Goal: Task Accomplishment & Management: Use online tool/utility

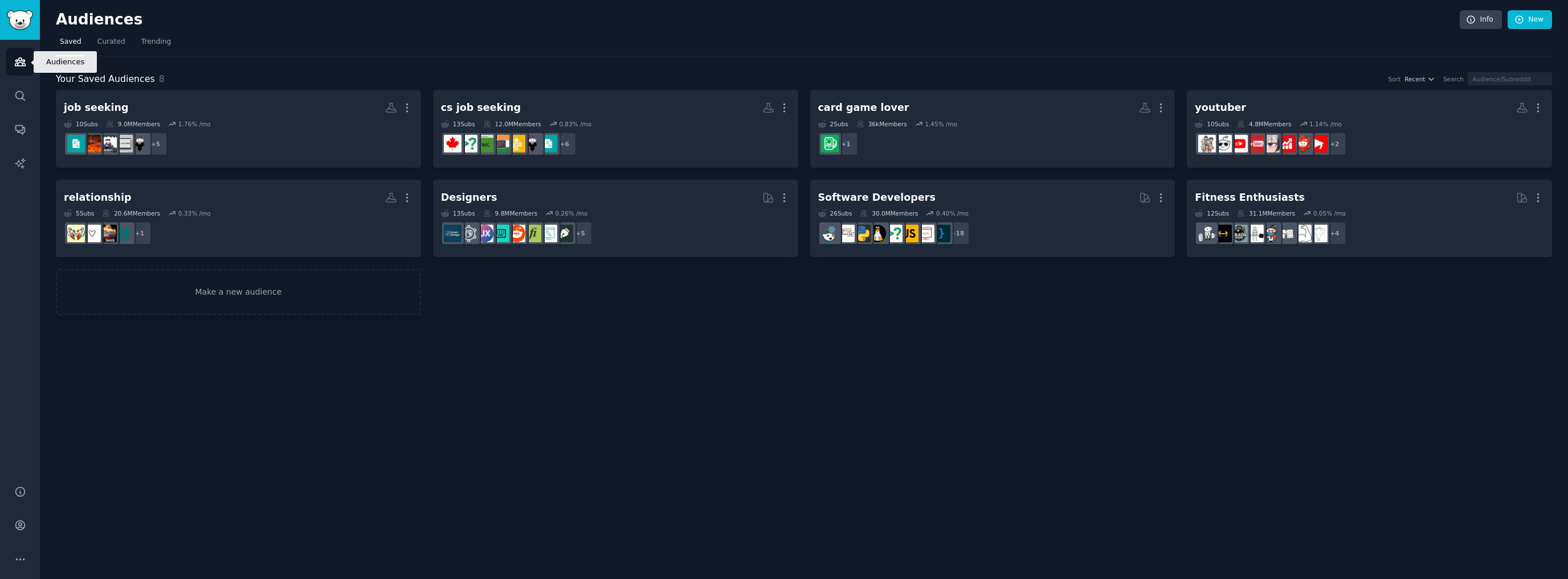
click at [23, 63] on icon "Sidebar" at bounding box center [19, 62] width 10 height 8
click at [221, 300] on link "Make a new audience" at bounding box center [239, 292] width 365 height 46
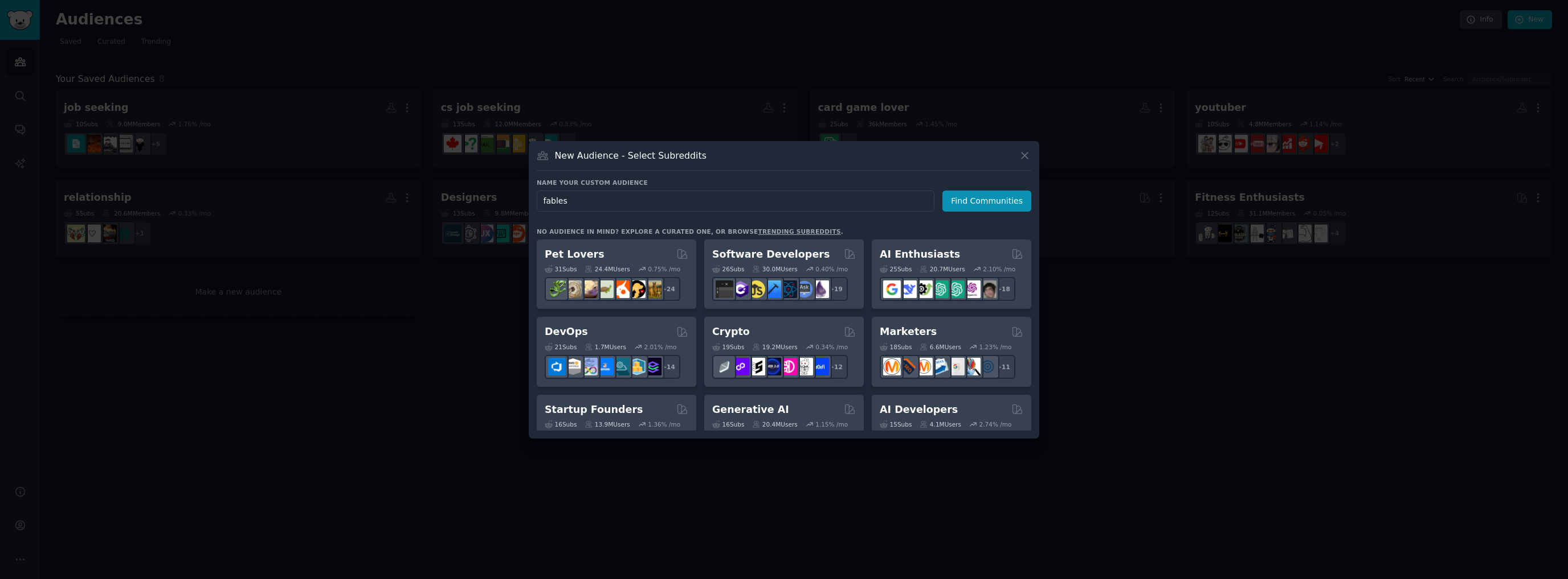
type input "fable"
click button "Find Communities" at bounding box center [987, 200] width 89 height 21
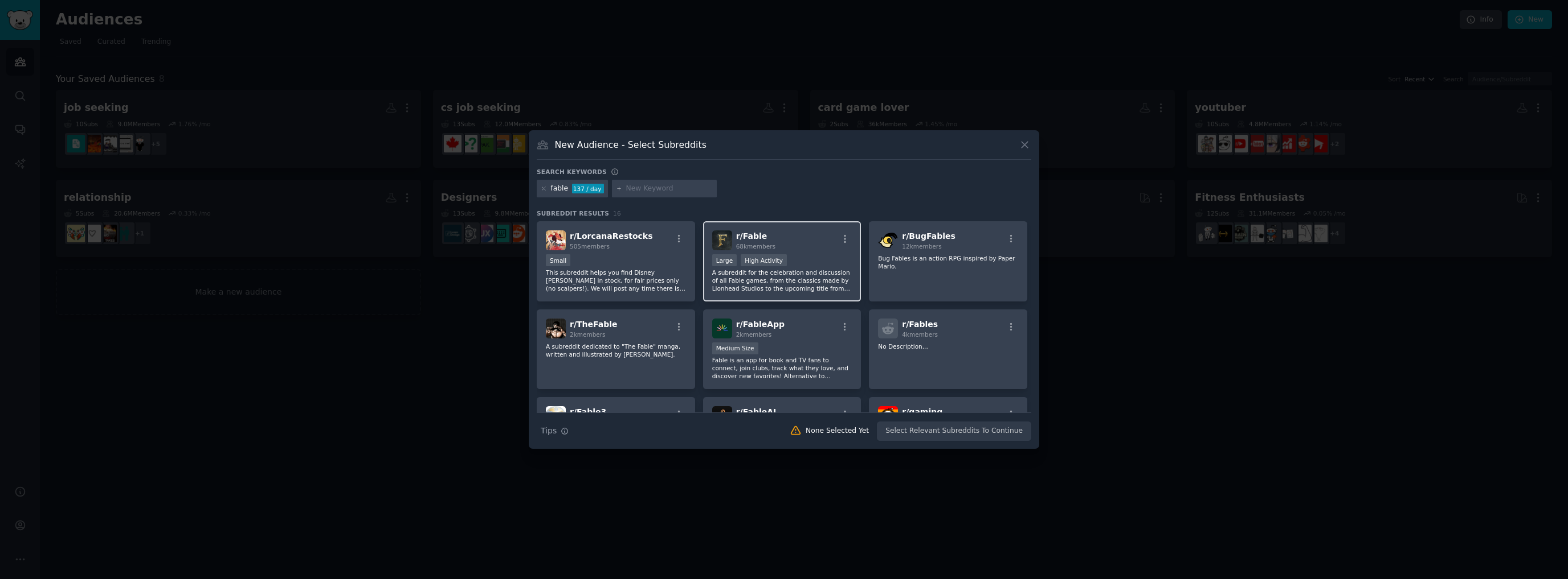
click at [813, 251] on div "r/ Fable 68k members Large High Activity A subreddit for the celebration and di…" at bounding box center [782, 261] width 159 height 81
click at [831, 271] on p "A subreddit for the celebration and discussion of all Fable games, from the cla…" at bounding box center [782, 280] width 141 height 24
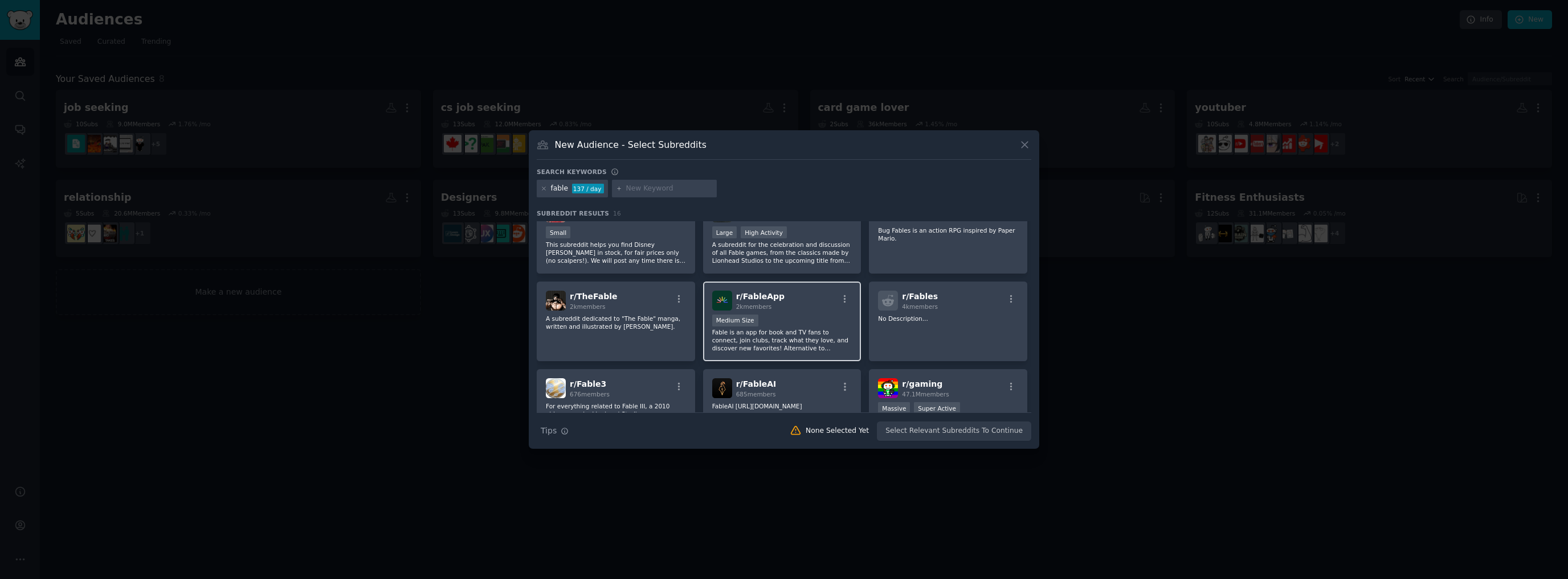
scroll to position [57, 0]
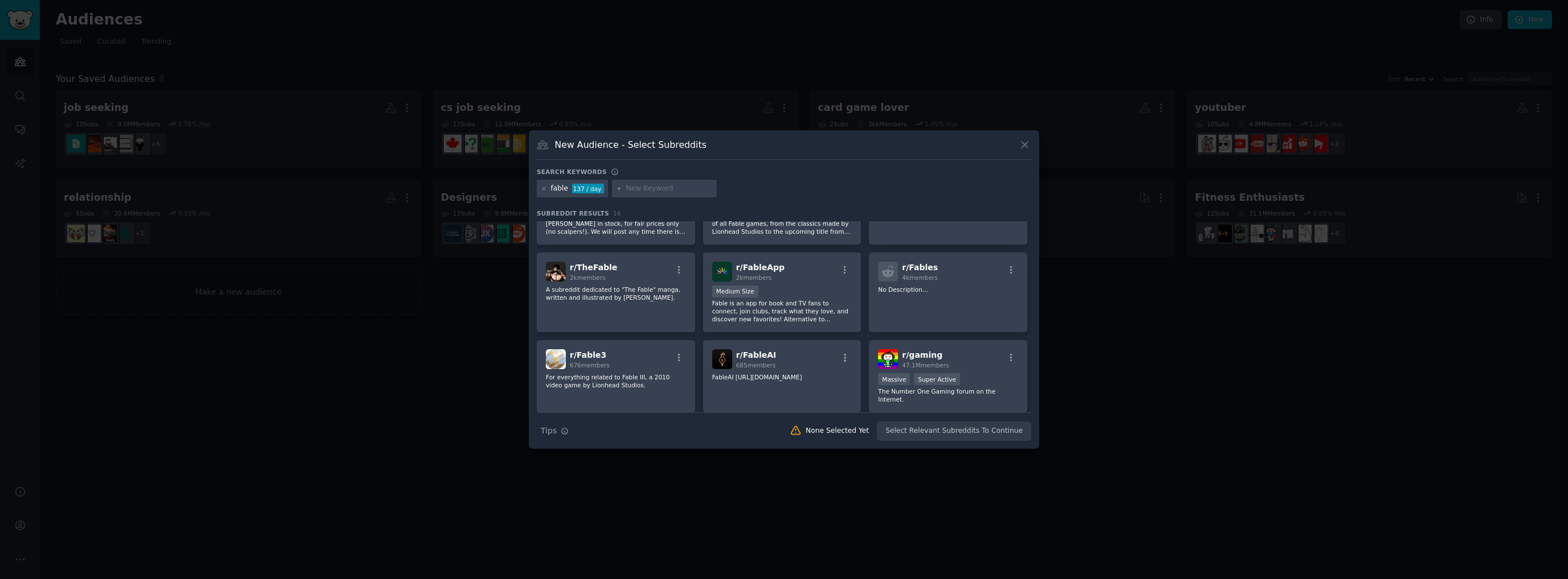
click at [561, 191] on div "fable" at bounding box center [559, 188] width 17 height 10
click at [569, 194] on div "fable 137 / day" at bounding box center [572, 188] width 72 height 18
click at [559, 190] on div "fable" at bounding box center [559, 188] width 17 height 10
click at [559, 188] on div "fable" at bounding box center [559, 188] width 17 height 10
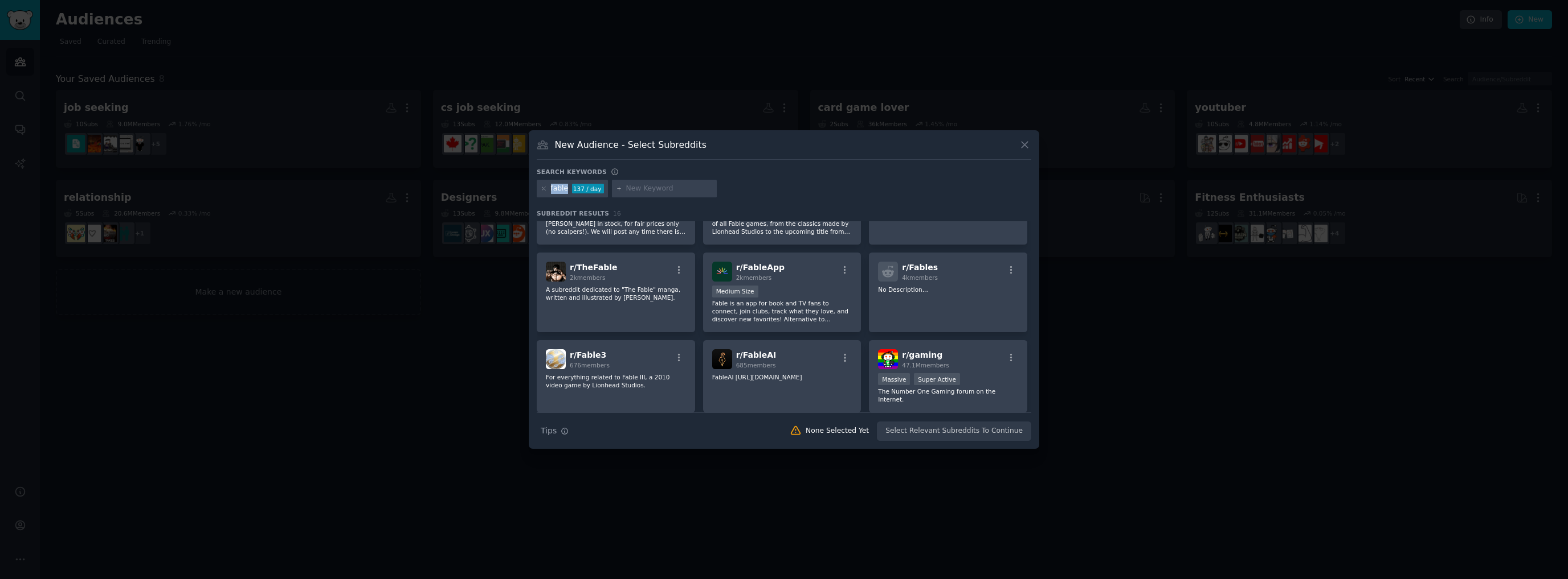
click at [559, 190] on div "fable" at bounding box center [559, 188] width 17 height 10
click at [543, 187] on icon at bounding box center [543, 188] width 6 height 6
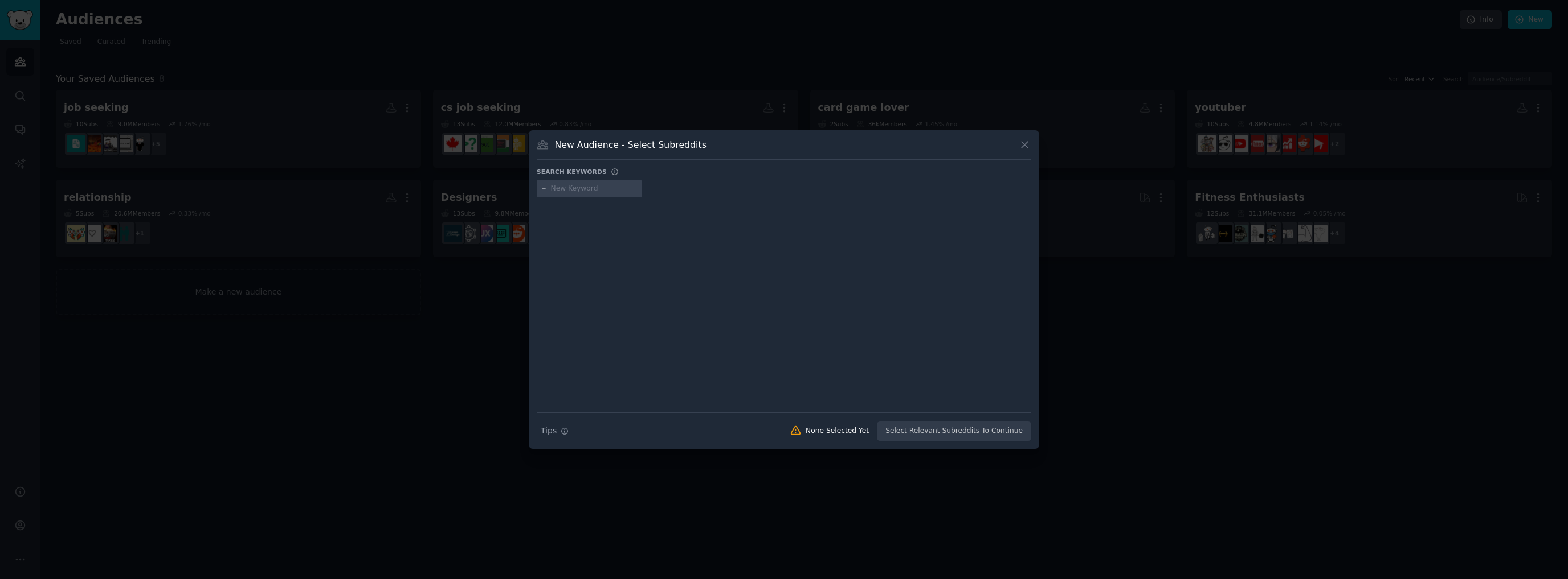
click at [568, 188] on input "text" at bounding box center [593, 188] width 86 height 10
type input "fabls"
click at [539, 189] on div "fabls" at bounding box center [572, 188] width 71 height 18
click at [541, 189] on icon at bounding box center [543, 188] width 6 height 6
drag, startPoint x: 568, startPoint y: 184, endPoint x: 577, endPoint y: 179, distance: 10.3
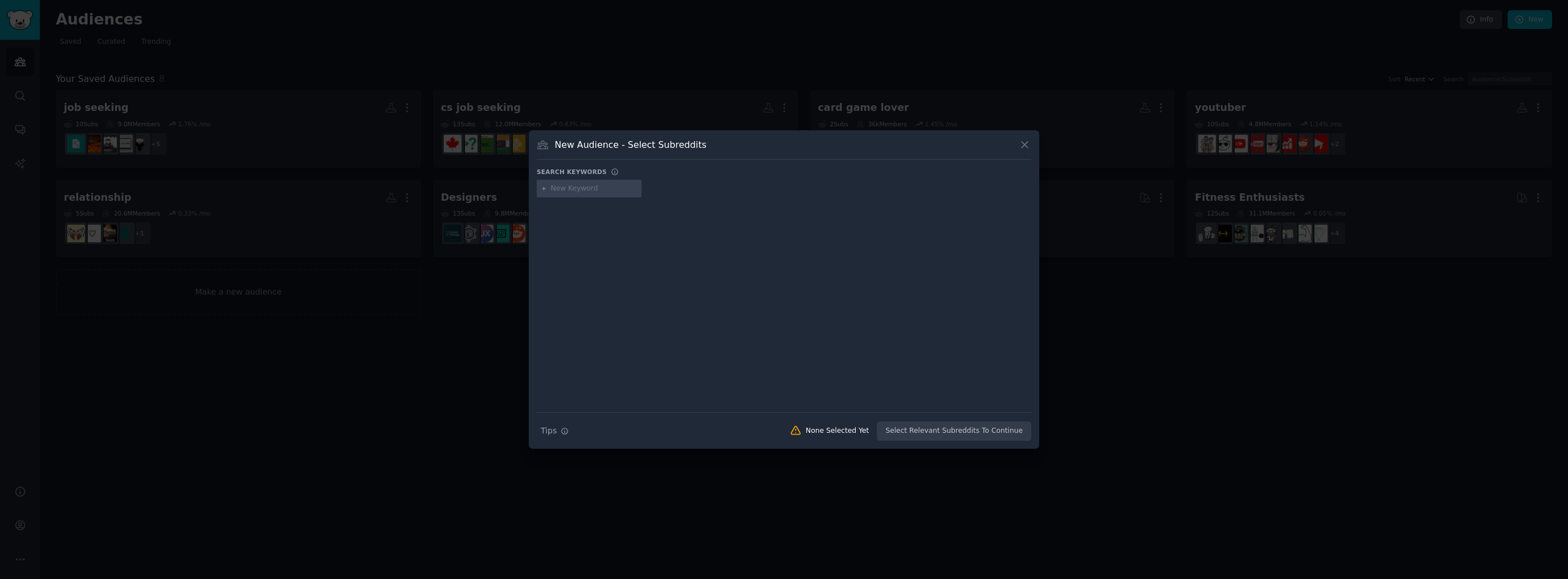
click at [569, 184] on input "text" at bounding box center [593, 188] width 86 height 10
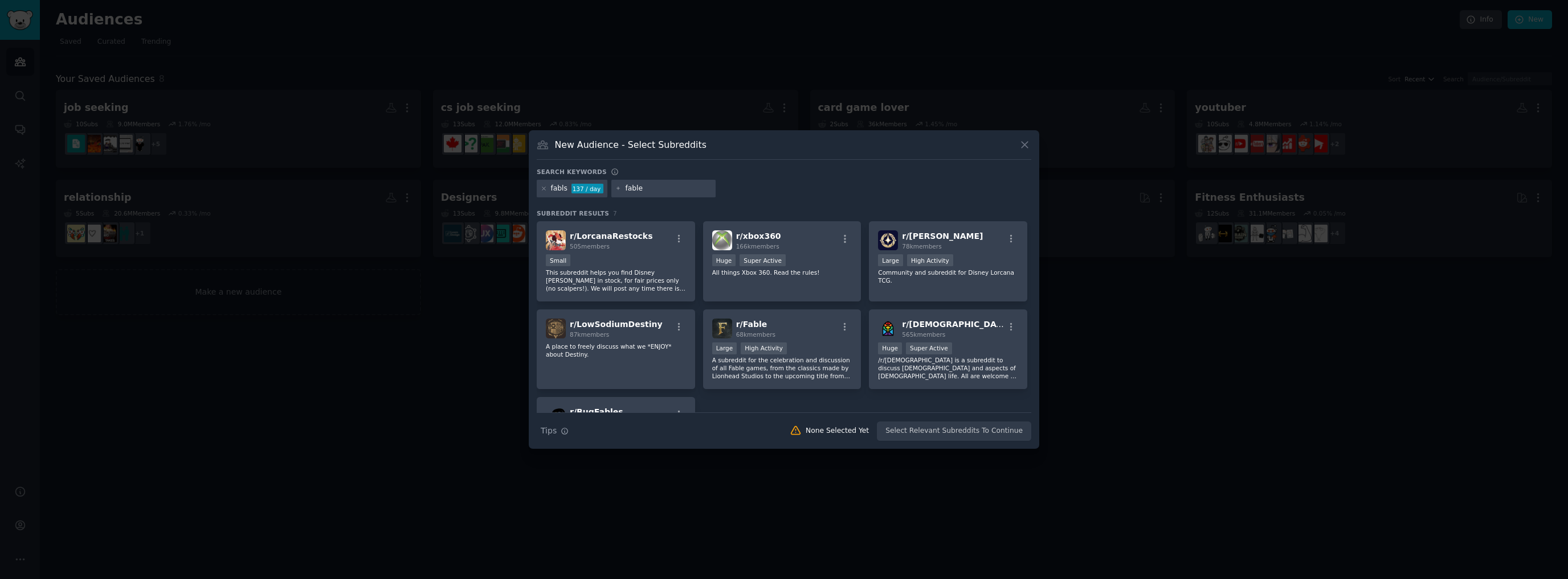
type input "fables"
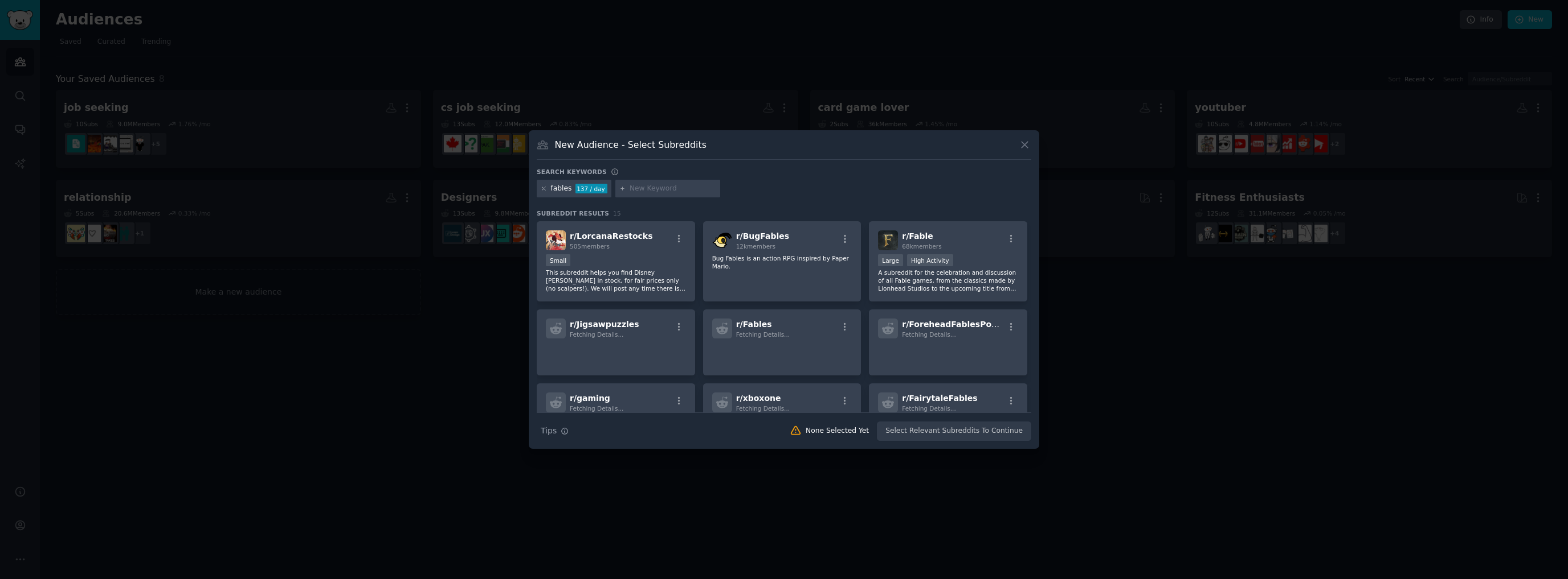
click at [542, 188] on icon at bounding box center [543, 188] width 6 height 6
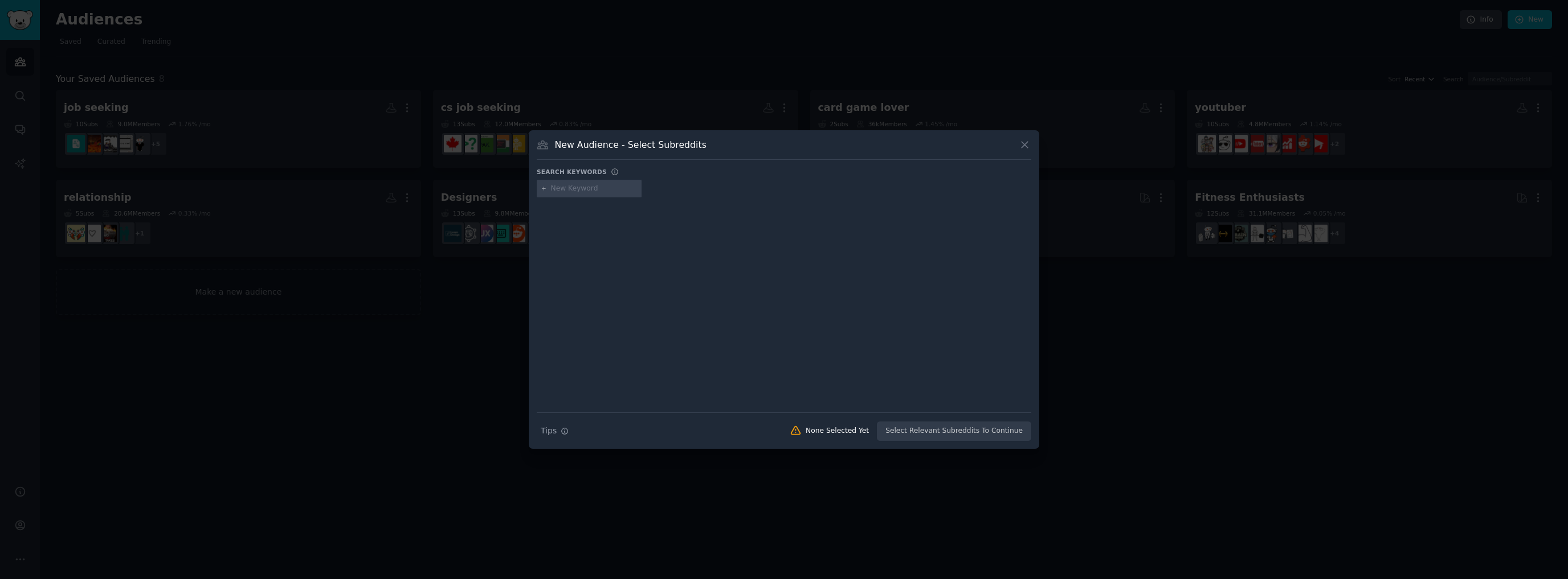
click at [579, 186] on input "text" at bounding box center [593, 188] width 86 height 10
type input "fables"
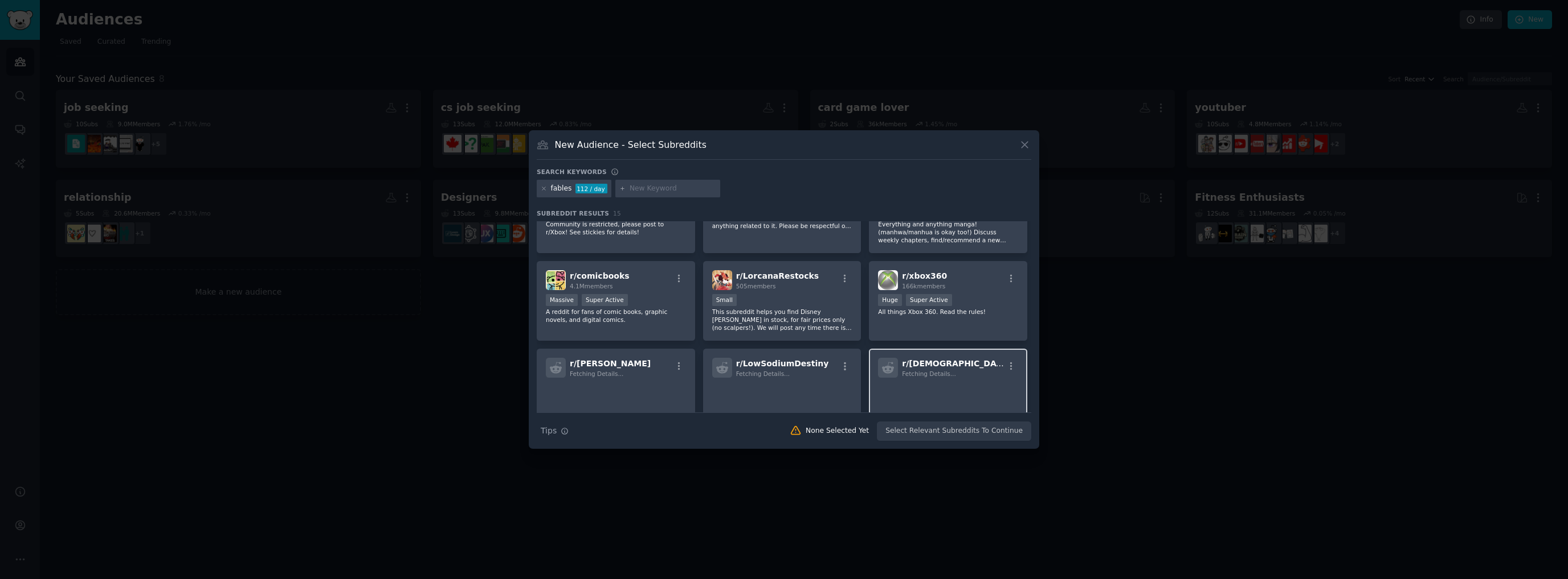
scroll to position [227, 0]
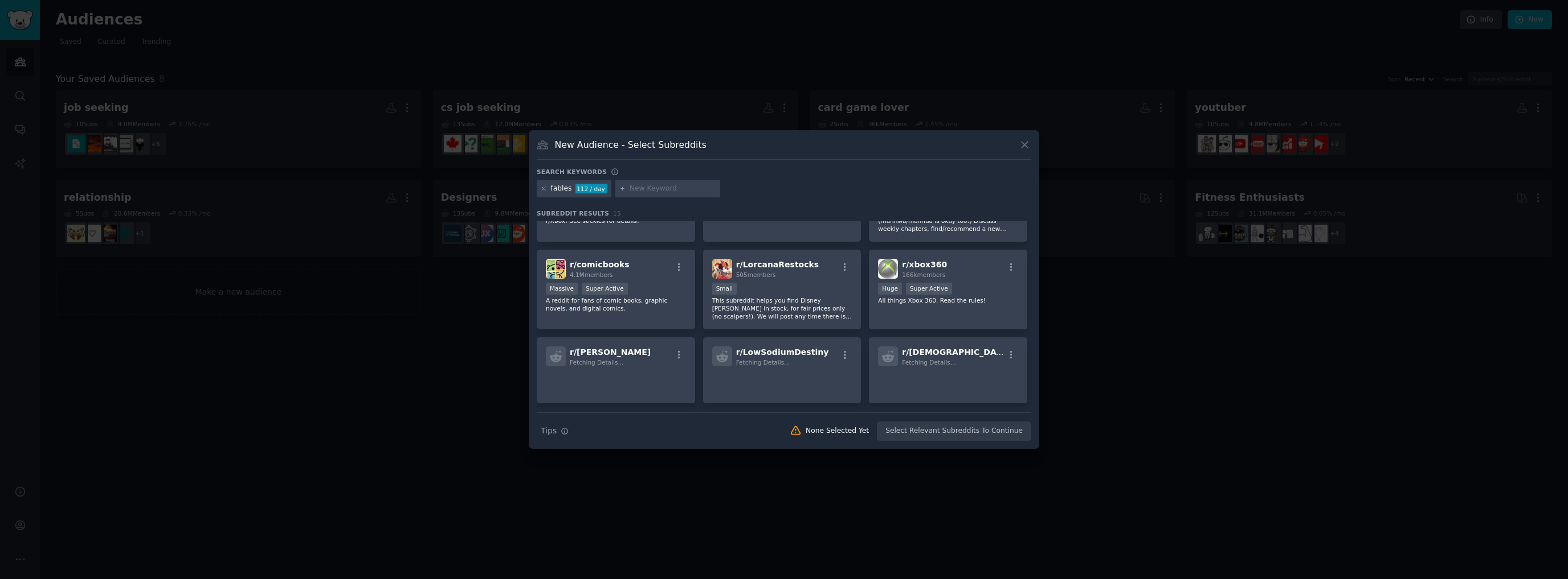
click at [543, 189] on icon at bounding box center [543, 188] width 6 height 6
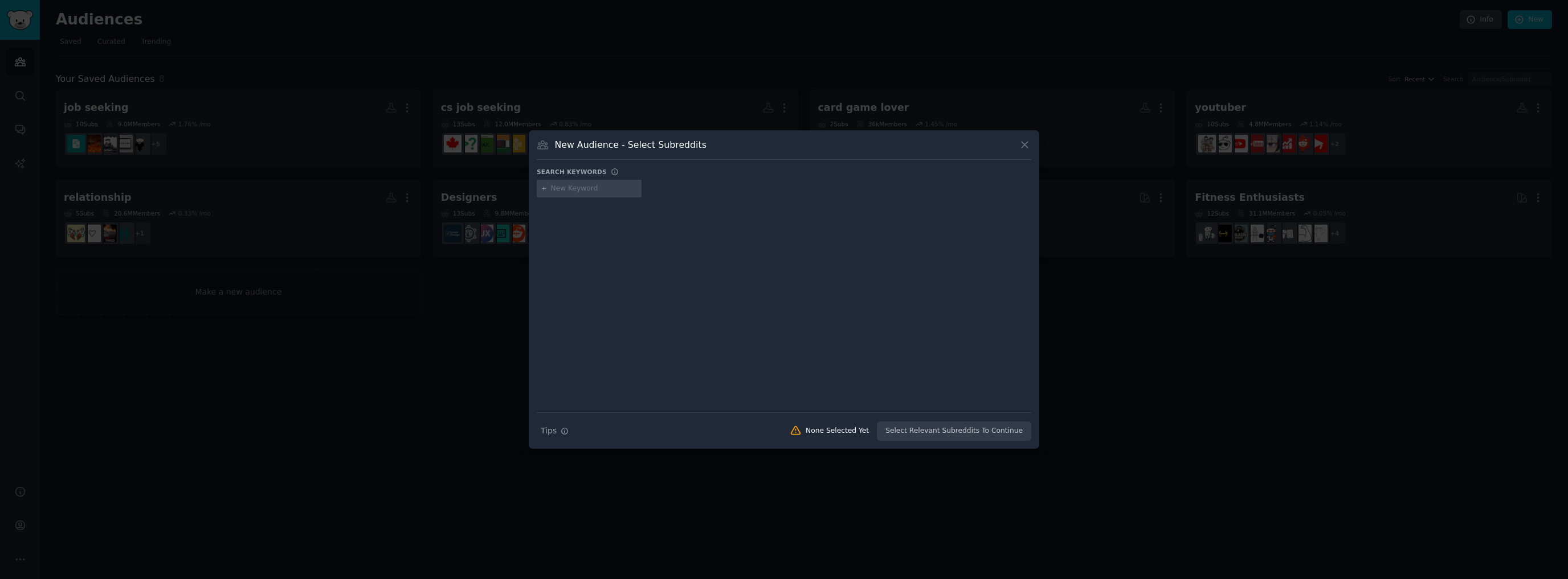
click at [560, 185] on input "text" at bounding box center [593, 188] width 86 height 10
type input "d"
type input "kindle"
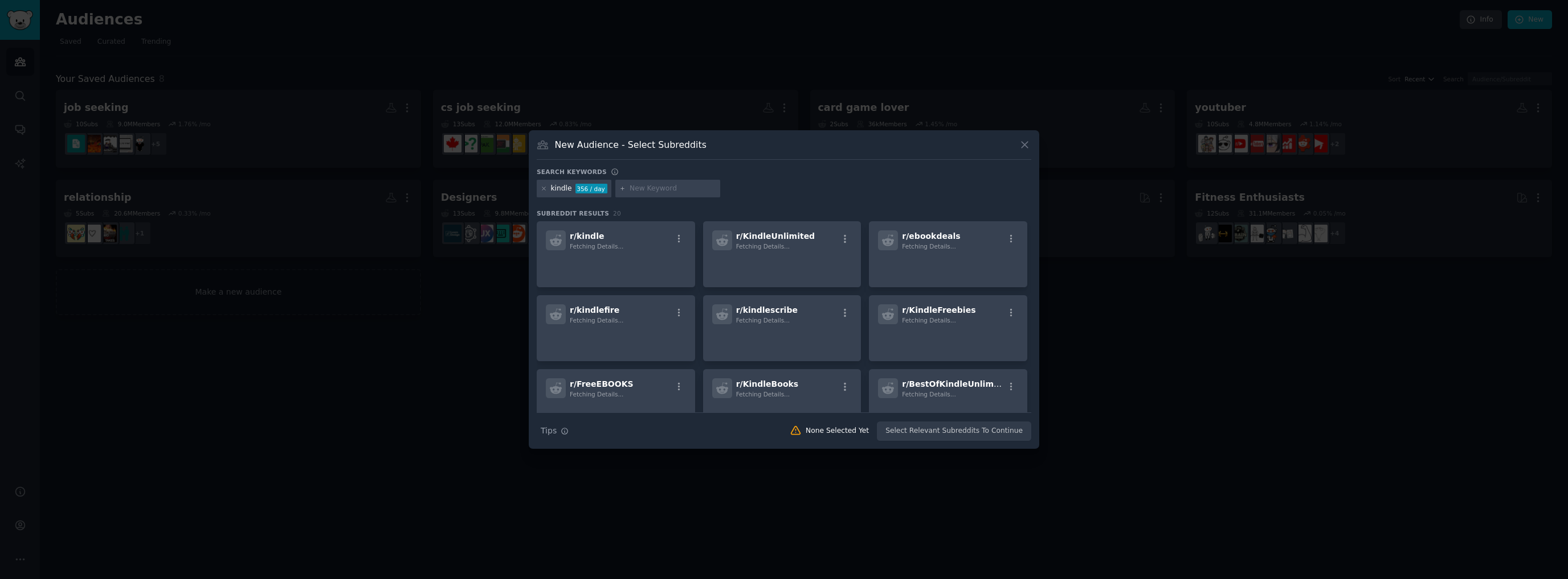
click at [650, 189] on input "text" at bounding box center [672, 188] width 86 height 10
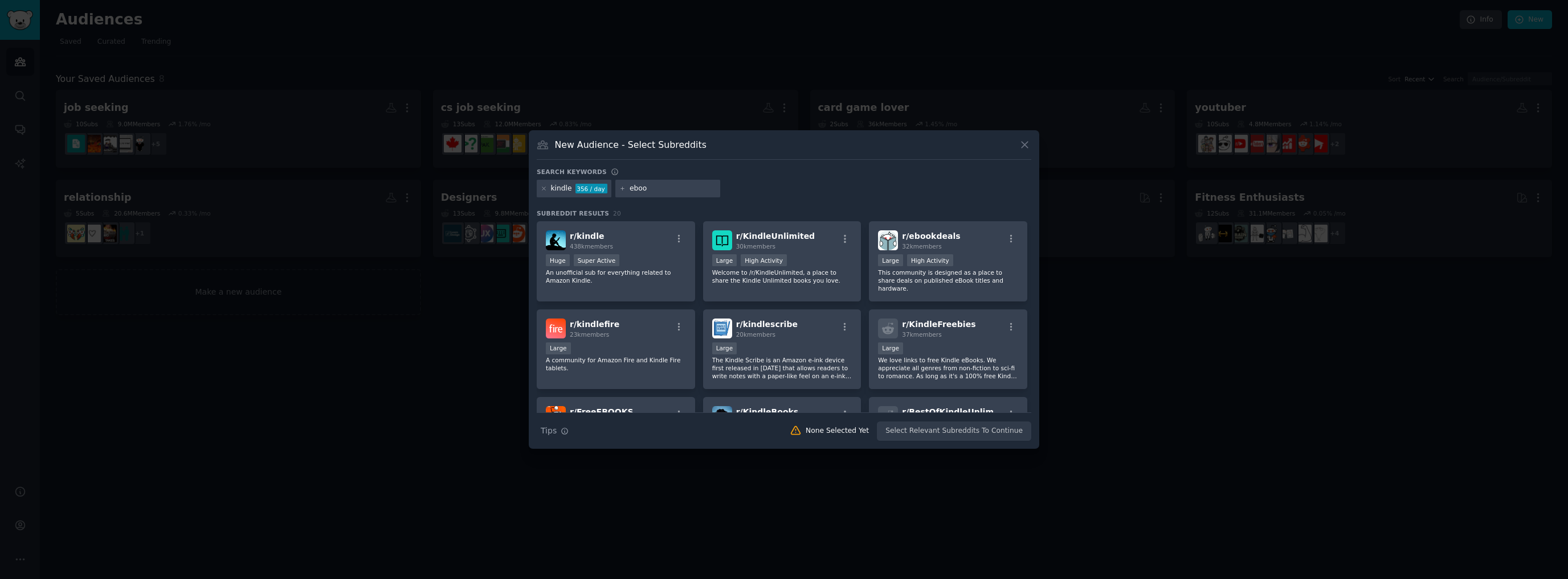
type input "ebook"
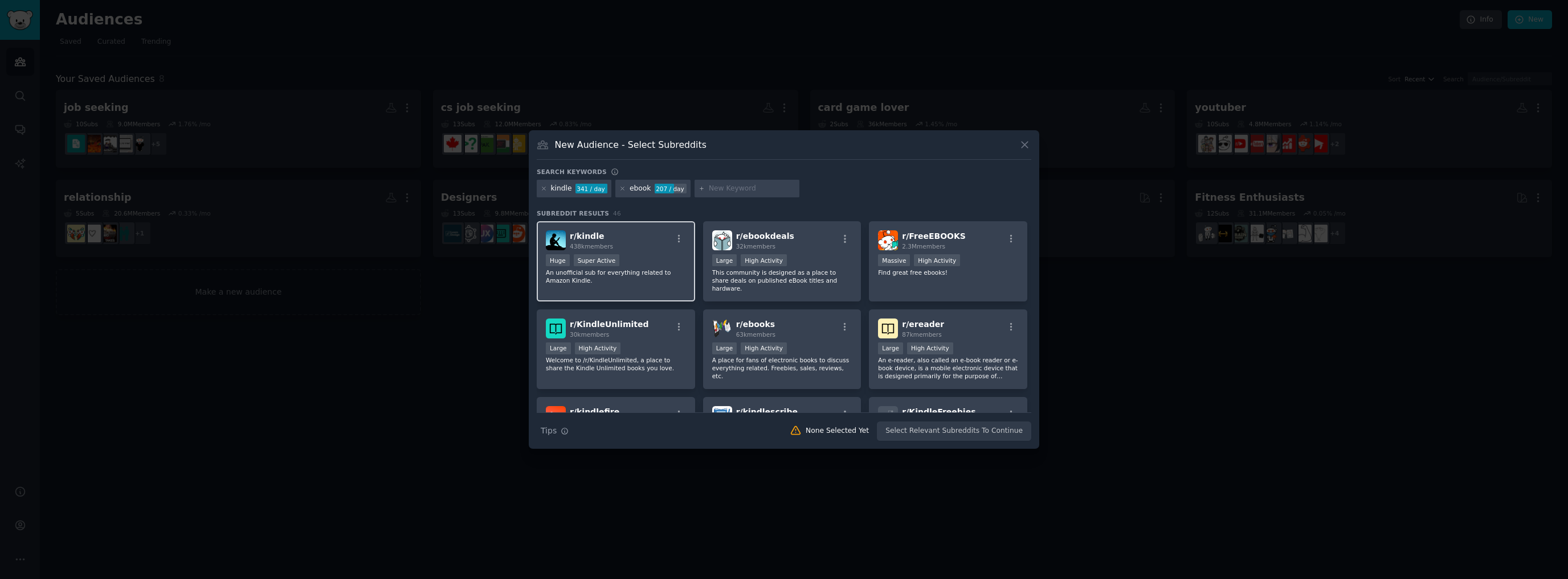
click at [640, 255] on div "Huge Super Active" at bounding box center [616, 262] width 141 height 14
click at [641, 343] on div "Large High Activity" at bounding box center [616, 350] width 141 height 14
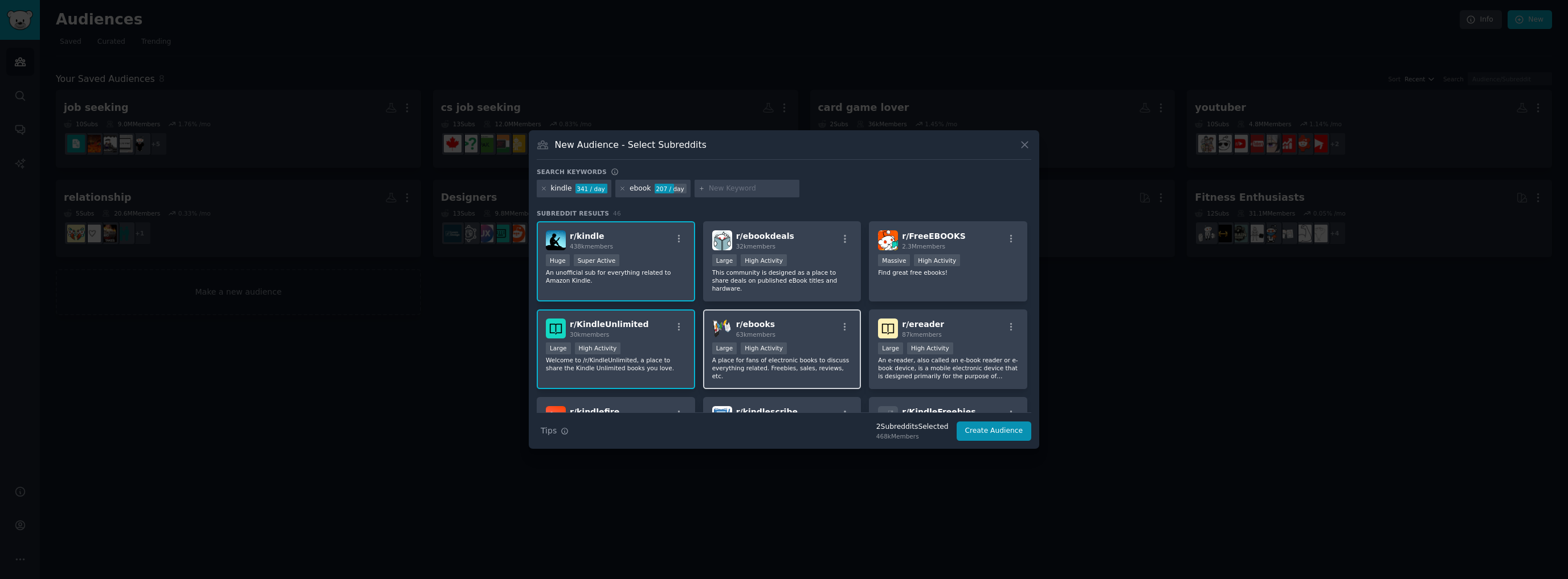
click at [807, 328] on div "r/ ebooks 63k members" at bounding box center [782, 329] width 141 height 20
click at [808, 263] on div "10,000 - 100,000 members Large High Activity" at bounding box center [782, 262] width 141 height 14
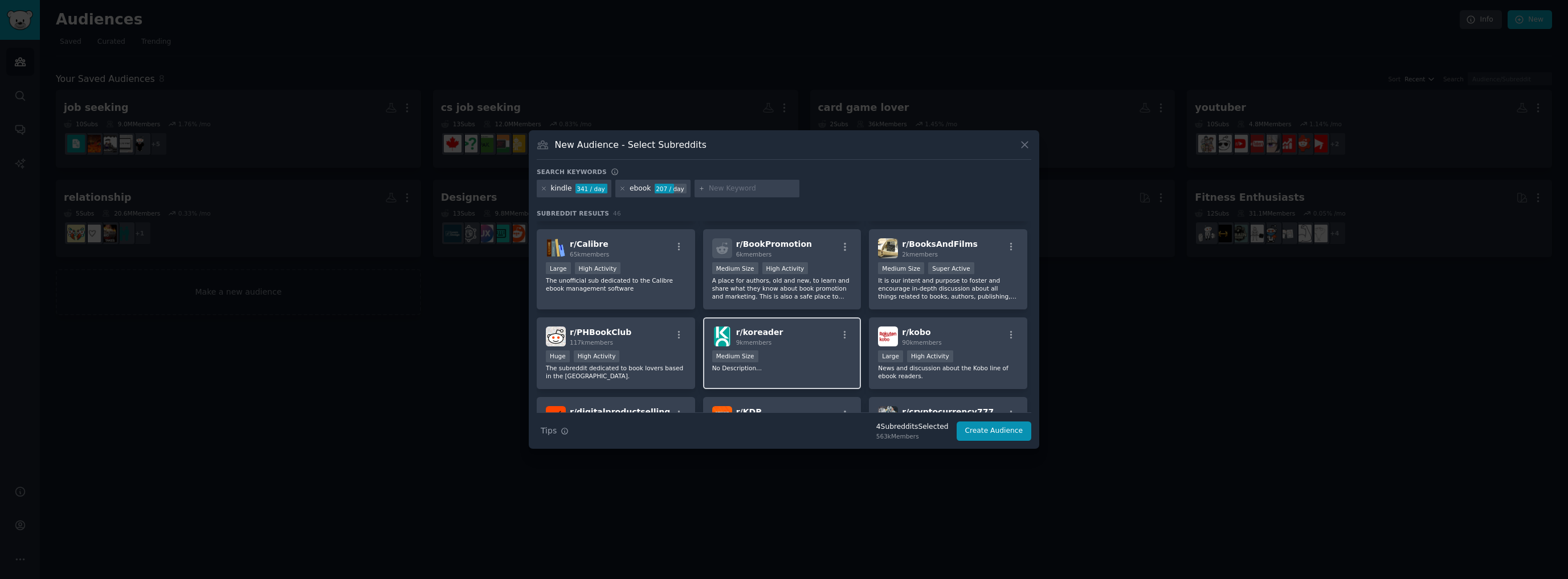
scroll to position [512, 0]
click at [1002, 432] on button "Create Audience" at bounding box center [994, 430] width 75 height 19
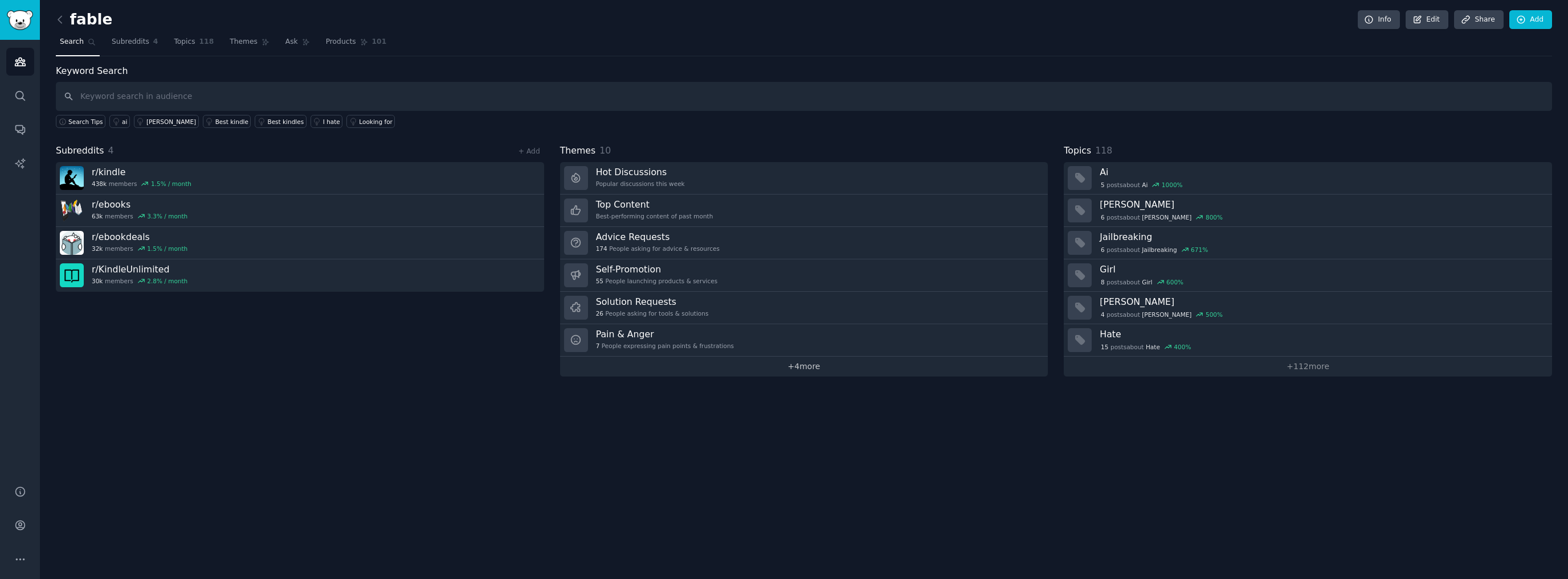
click at [613, 362] on link "+ 4 more" at bounding box center [803, 367] width 488 height 20
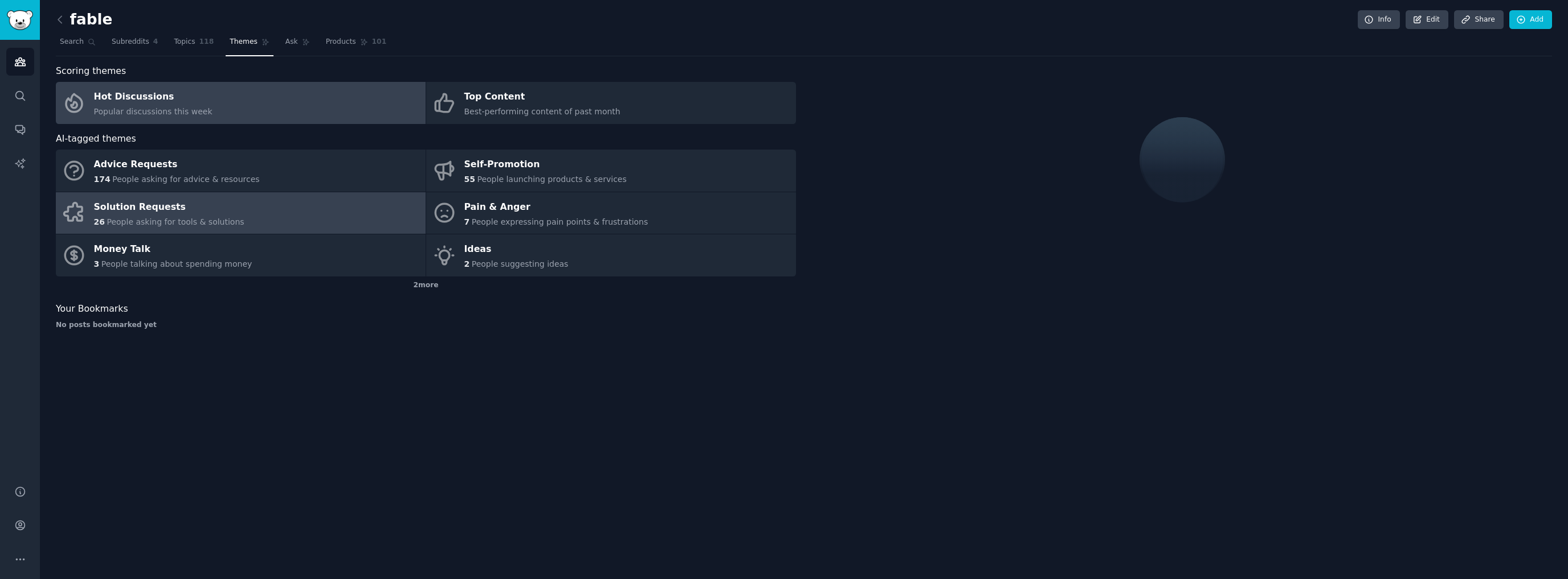
click at [185, 217] on span "People asking for tools & solutions" at bounding box center [174, 222] width 137 height 9
